Goal: Transaction & Acquisition: Purchase product/service

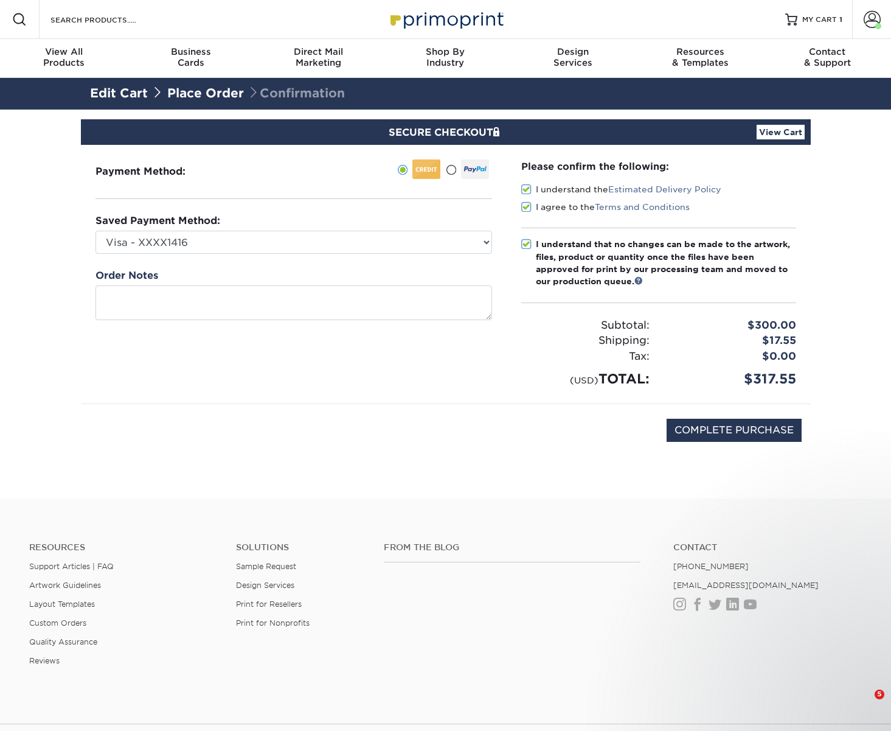
select select "74936"
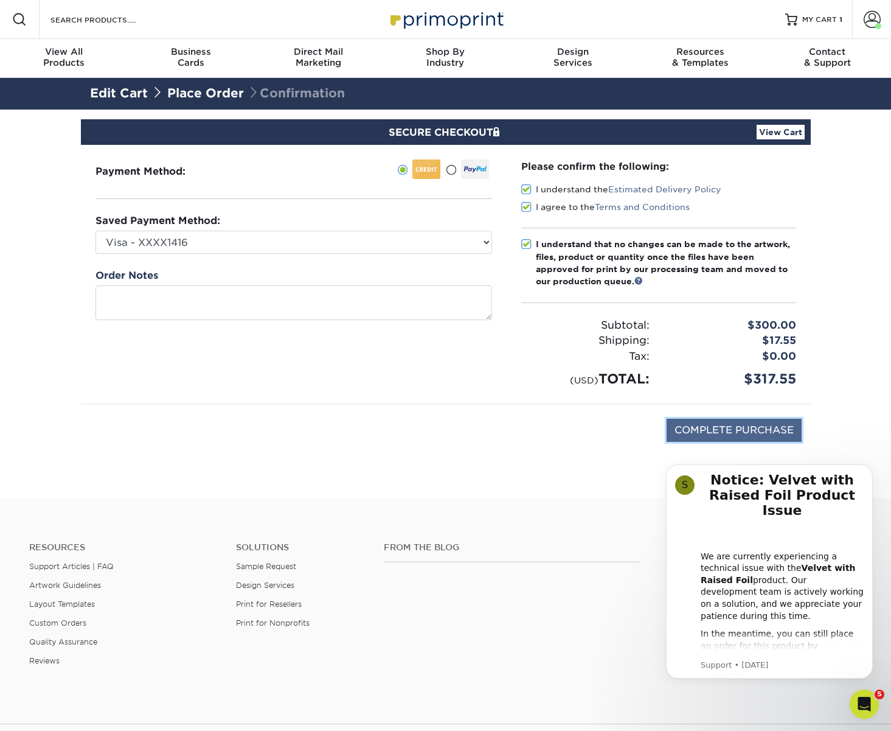
click at [727, 426] on input "COMPLETE PURCHASE" at bounding box center [734, 429] width 135 height 23
type input "PROCESSING, PLEASE WAIT..."
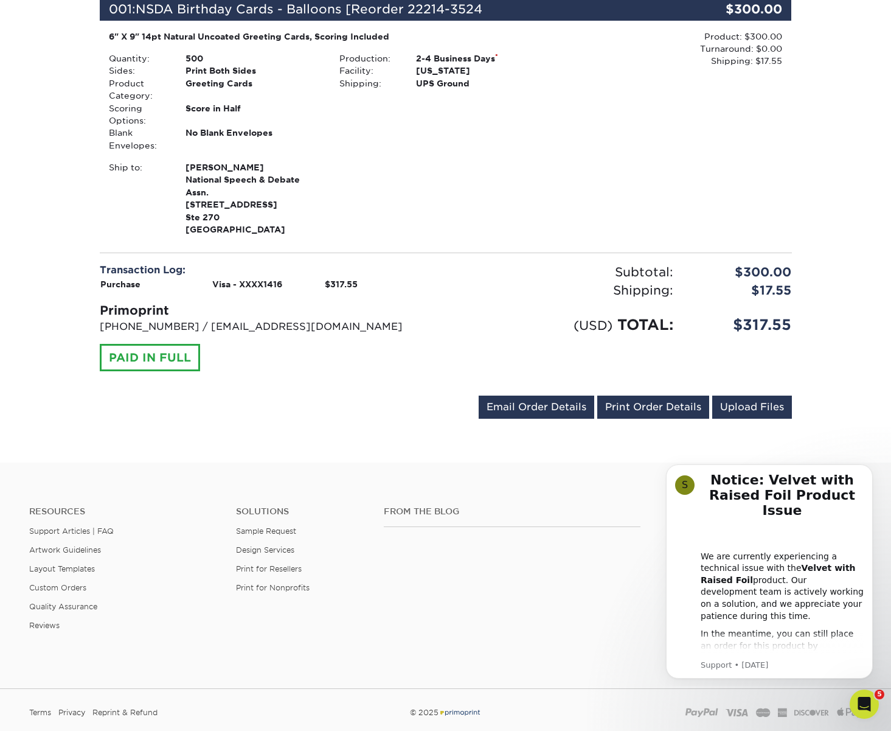
scroll to position [168, 0]
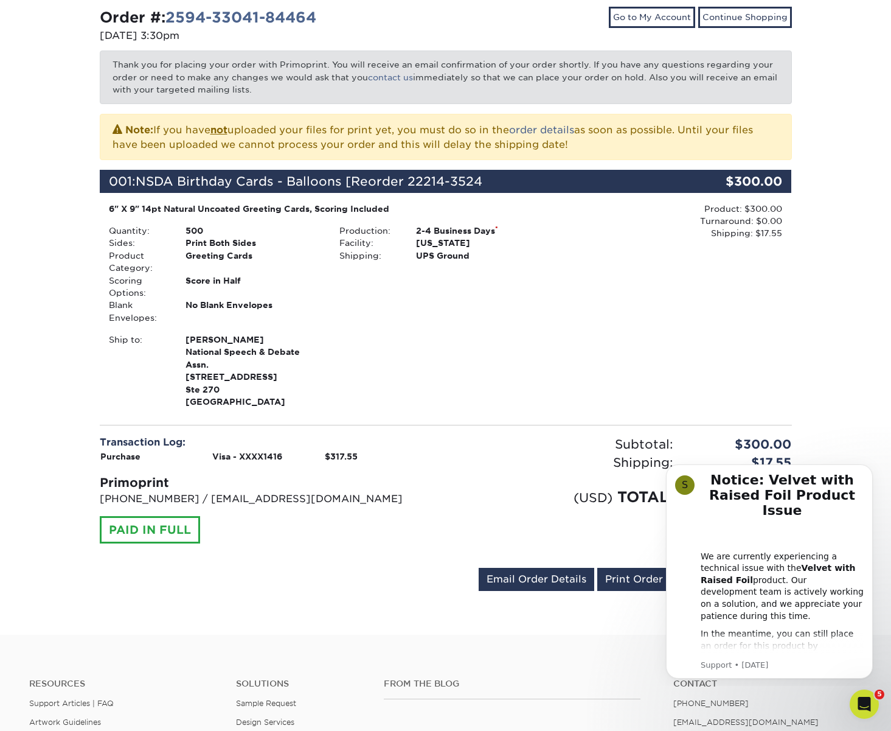
drag, startPoint x: 260, startPoint y: 338, endPoint x: 197, endPoint y: 338, distance: 63.3
click at [172, 338] on li "Ship to: Annie Reisener National Speech & Debate Assn. 6600 Westown Pkwy Ste 27…" at bounding box center [215, 370] width 231 height 74
copy li "Annie Reisener"
